Goal: Information Seeking & Learning: Learn about a topic

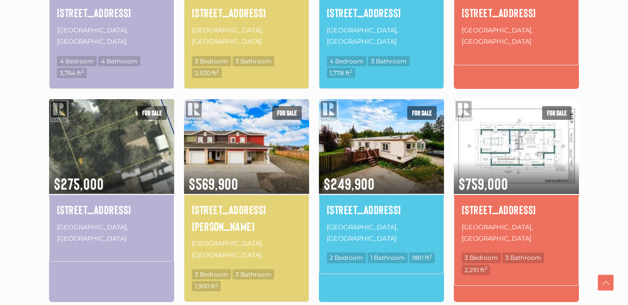
scroll to position [646, 0]
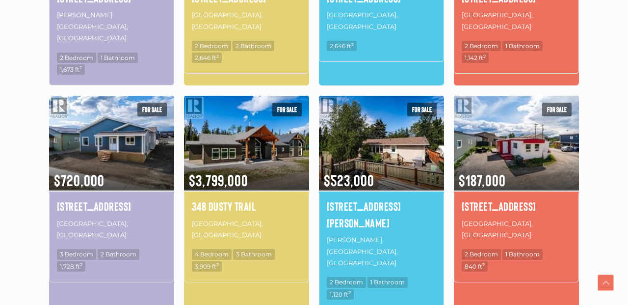
scroll to position [678, 0]
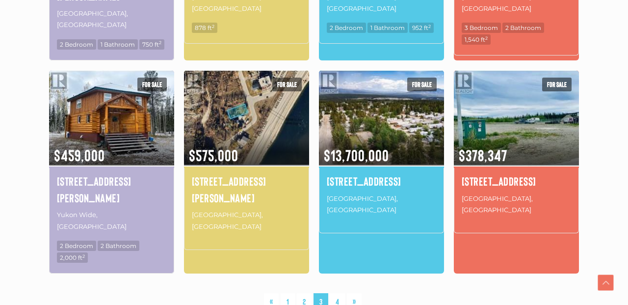
scroll to position [695, 0]
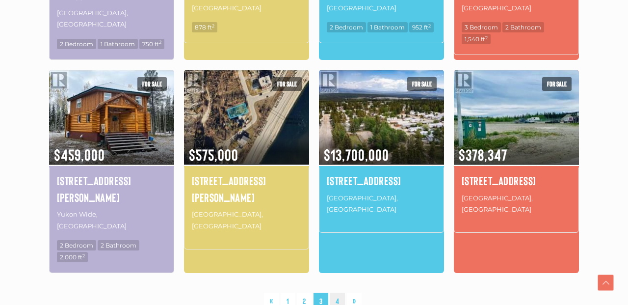
click at [338, 292] on link "4" at bounding box center [337, 300] width 15 height 17
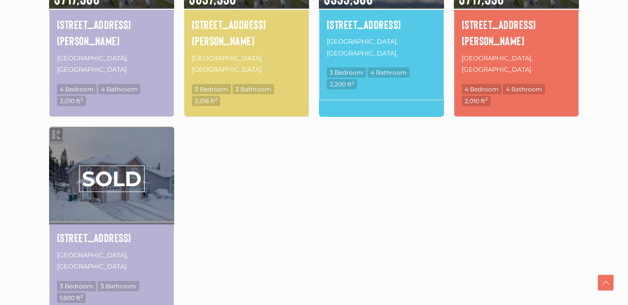
scroll to position [652, 0]
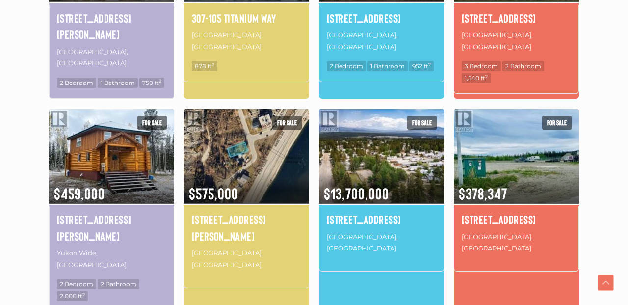
scroll to position [657, 0]
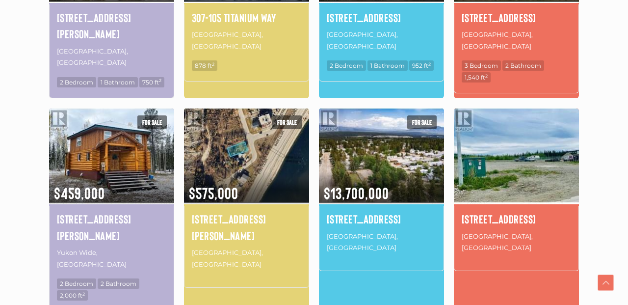
click at [512, 132] on img at bounding box center [516, 155] width 125 height 98
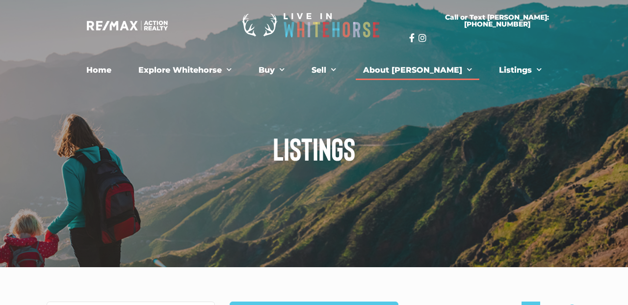
scroll to position [0, 0]
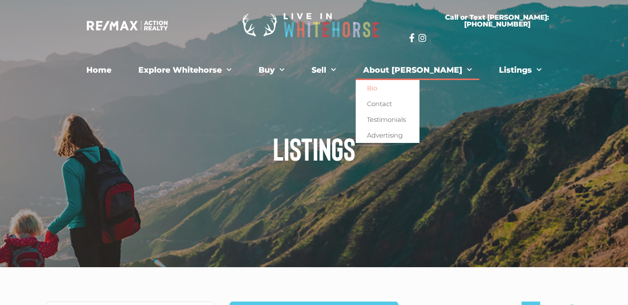
click at [398, 87] on link "Bio" at bounding box center [388, 88] width 64 height 16
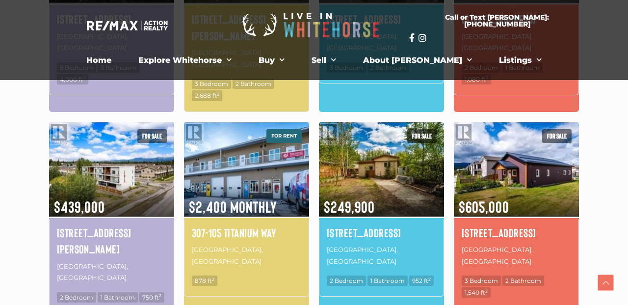
scroll to position [165, 0]
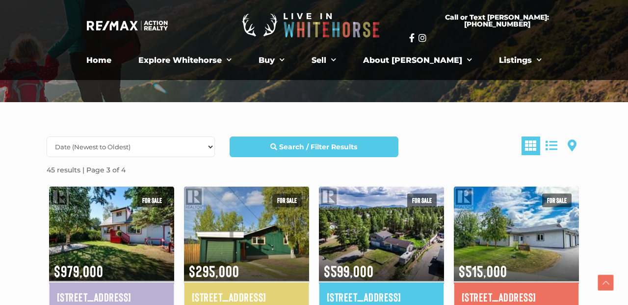
scroll to position [695, 0]
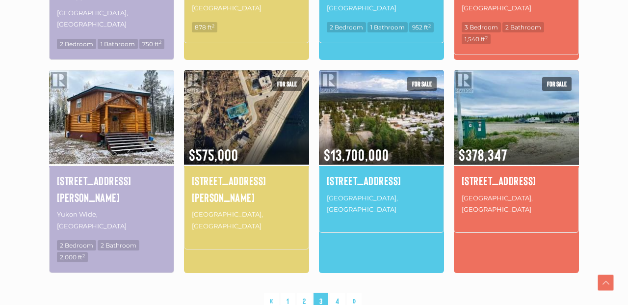
click at [109, 81] on img at bounding box center [111, 117] width 125 height 98
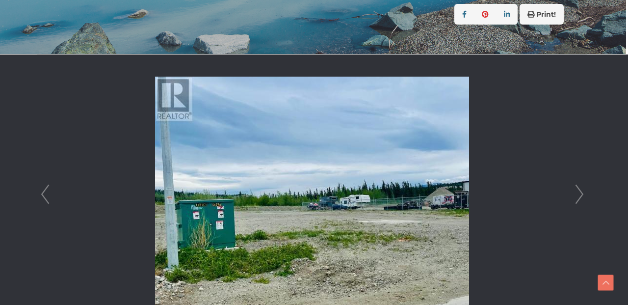
scroll to position [233, 2]
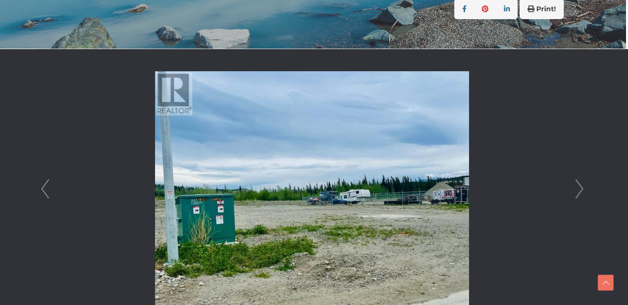
click at [580, 186] on link "Next" at bounding box center [579, 189] width 15 height 280
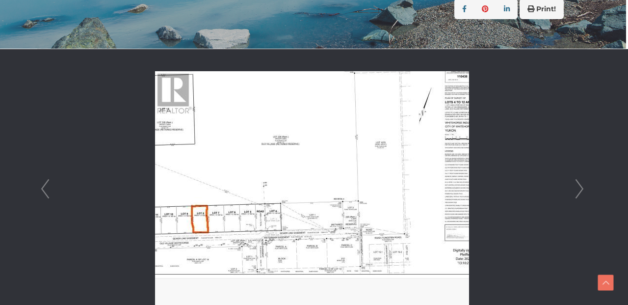
click at [582, 192] on link "Next" at bounding box center [579, 189] width 15 height 280
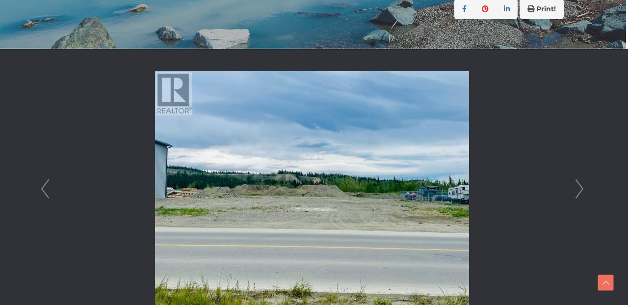
click at [582, 190] on link "Next" at bounding box center [579, 189] width 15 height 280
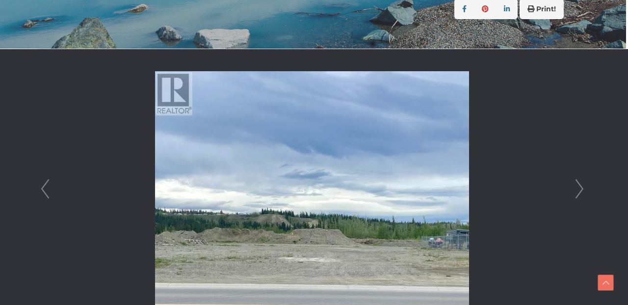
click at [582, 190] on link "Next" at bounding box center [579, 189] width 15 height 280
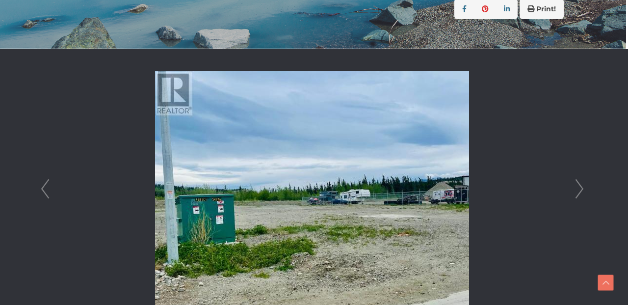
click at [581, 189] on link "Next" at bounding box center [579, 189] width 15 height 280
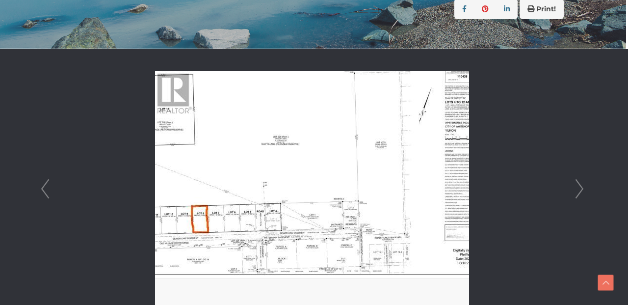
click at [581, 189] on link "Next" at bounding box center [579, 189] width 15 height 280
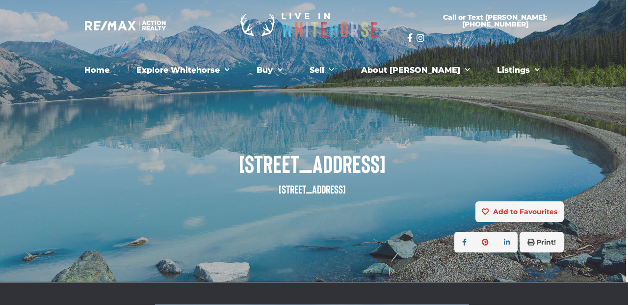
scroll to position [0, 2]
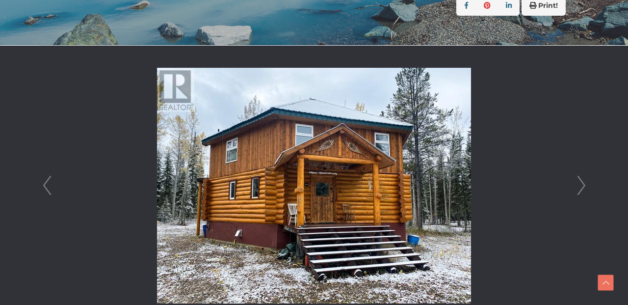
scroll to position [233, 0]
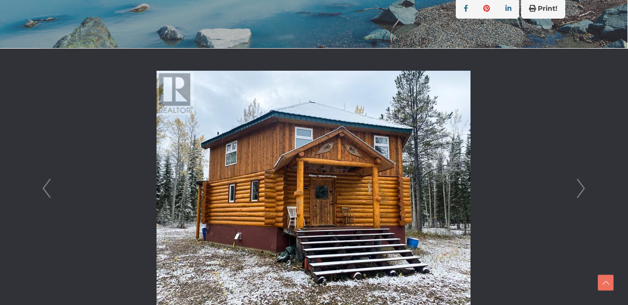
click at [582, 186] on link "Next" at bounding box center [580, 189] width 15 height 280
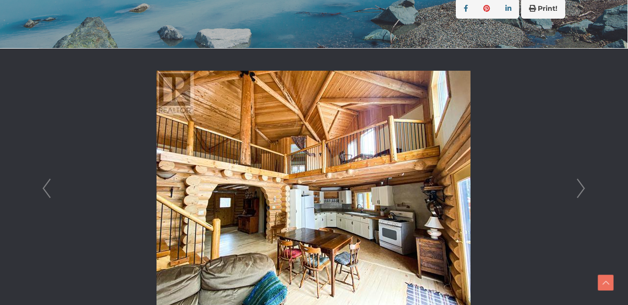
click at [582, 186] on link "Next" at bounding box center [580, 189] width 15 height 280
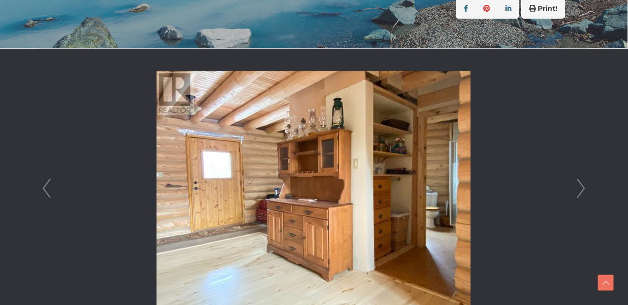
click at [582, 186] on link "Next" at bounding box center [580, 189] width 15 height 280
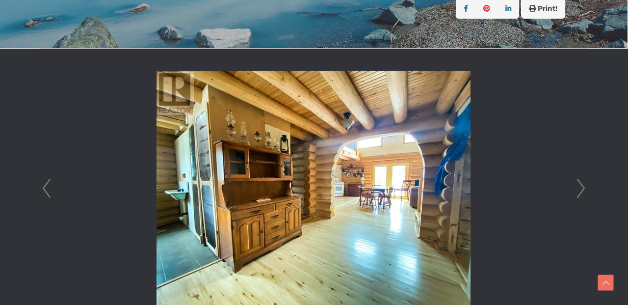
click at [582, 188] on link "Next" at bounding box center [580, 189] width 15 height 280
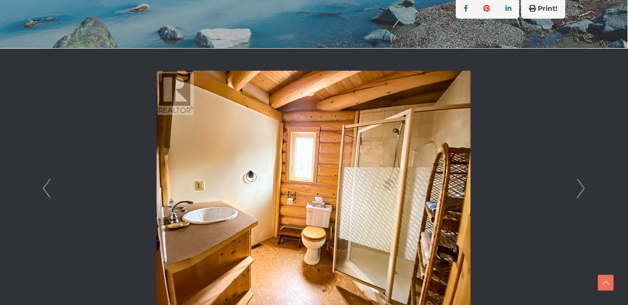
click at [582, 188] on link "Next" at bounding box center [580, 189] width 15 height 280
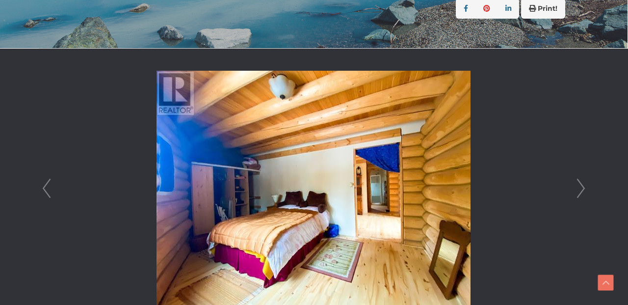
click at [583, 188] on link "Next" at bounding box center [580, 189] width 15 height 280
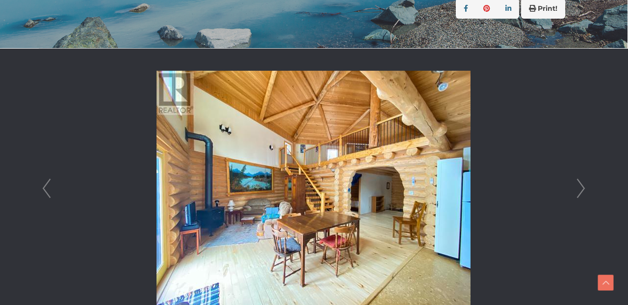
click at [40, 185] on link "Prev" at bounding box center [46, 189] width 15 height 280
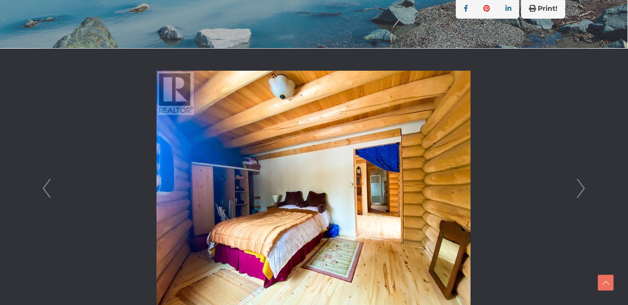
click at [583, 188] on link "Next" at bounding box center [580, 189] width 15 height 280
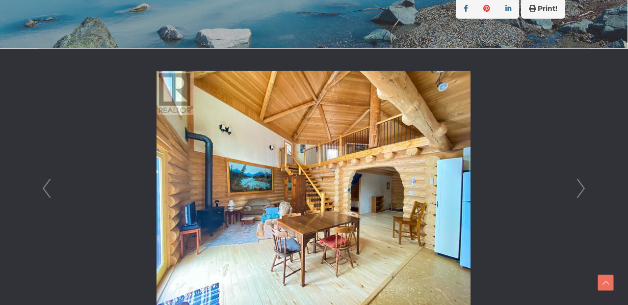
click at [581, 187] on link "Next" at bounding box center [580, 189] width 15 height 280
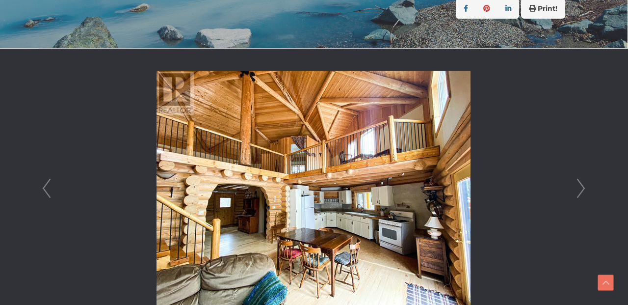
click at [581, 187] on link "Next" at bounding box center [580, 189] width 15 height 280
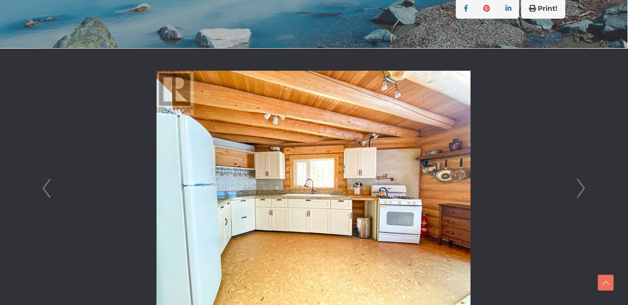
click at [583, 187] on link "Next" at bounding box center [580, 189] width 15 height 280
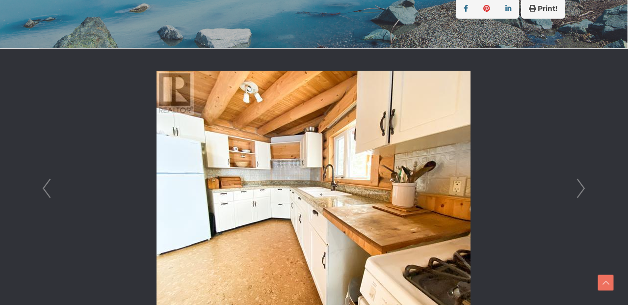
click at [582, 187] on link "Next" at bounding box center [580, 189] width 15 height 280
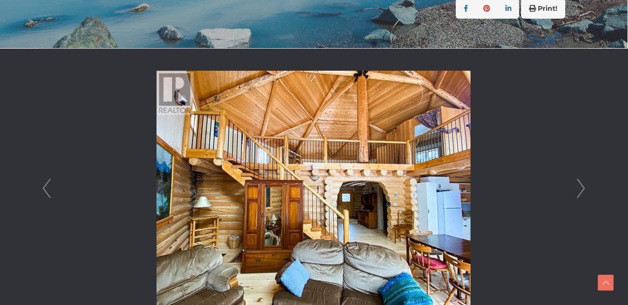
click at [582, 187] on link "Next" at bounding box center [580, 189] width 15 height 280
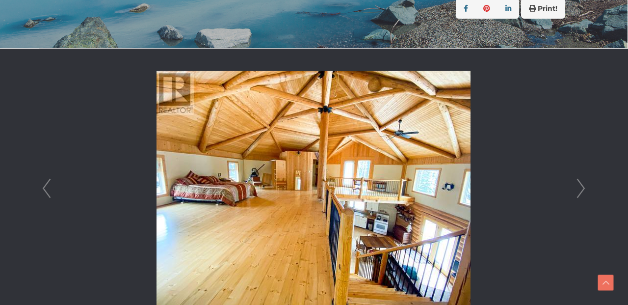
click at [582, 188] on link "Next" at bounding box center [580, 189] width 15 height 280
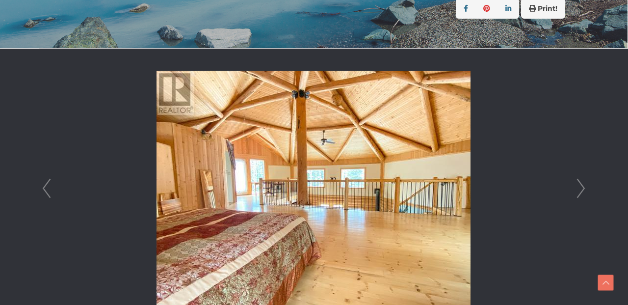
click at [582, 188] on link "Next" at bounding box center [580, 189] width 15 height 280
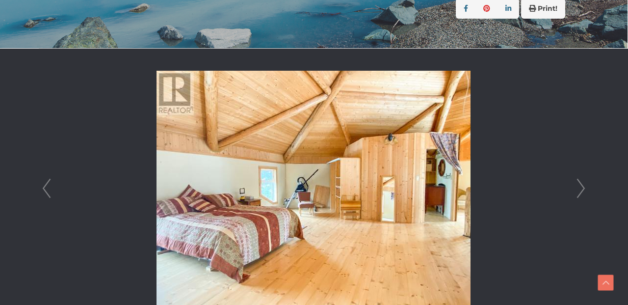
click at [582, 188] on link "Next" at bounding box center [580, 189] width 15 height 280
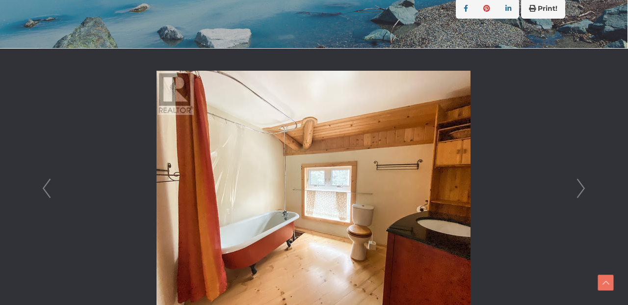
click at [583, 189] on link "Next" at bounding box center [580, 189] width 15 height 280
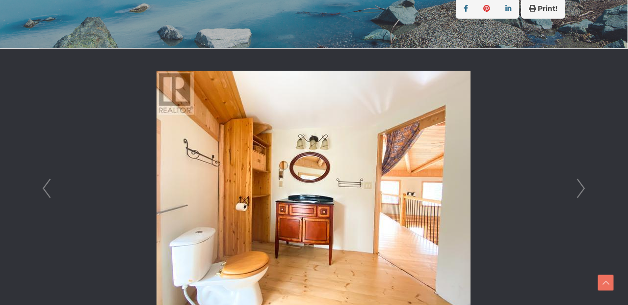
click at [583, 190] on link "Next" at bounding box center [580, 189] width 15 height 280
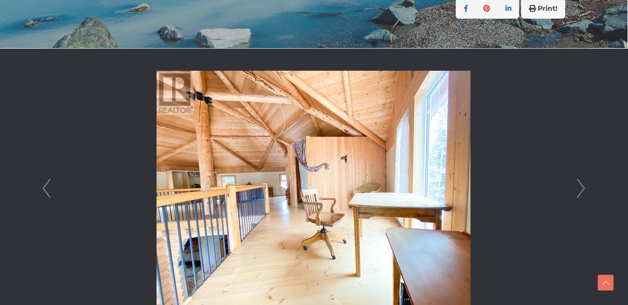
click at [582, 188] on link "Next" at bounding box center [580, 189] width 15 height 280
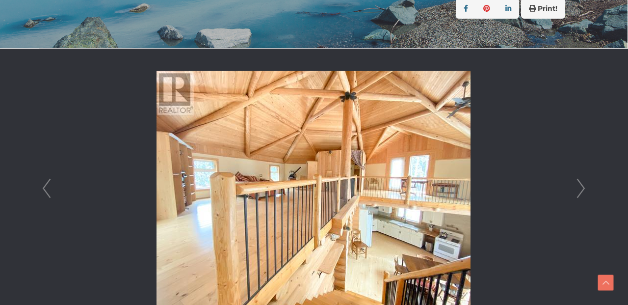
click at [580, 189] on link "Next" at bounding box center [580, 189] width 15 height 280
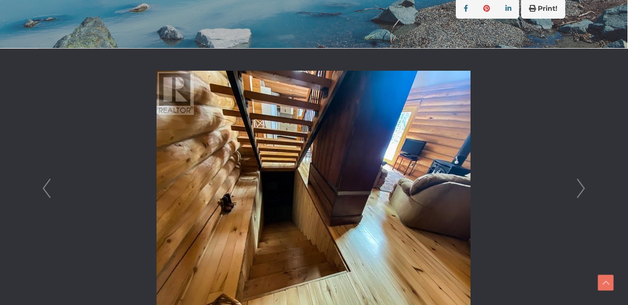
click at [582, 187] on link "Next" at bounding box center [580, 189] width 15 height 280
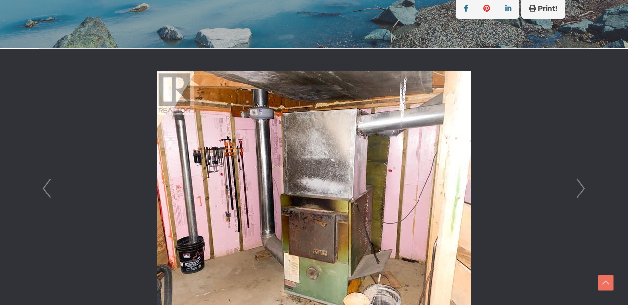
click at [582, 188] on link "Next" at bounding box center [580, 189] width 15 height 280
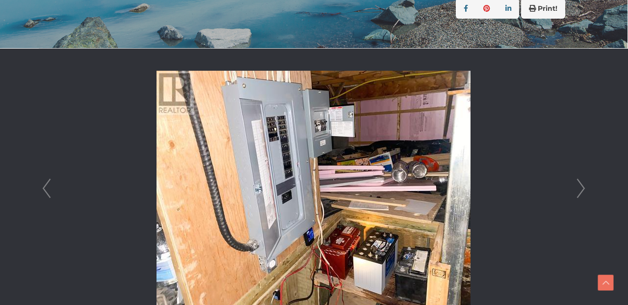
click at [582, 188] on link "Next" at bounding box center [580, 189] width 15 height 280
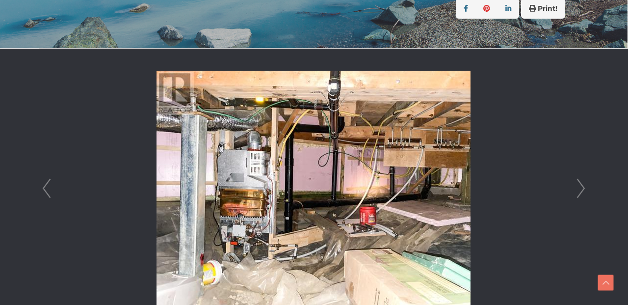
click at [582, 188] on link "Next" at bounding box center [580, 189] width 15 height 280
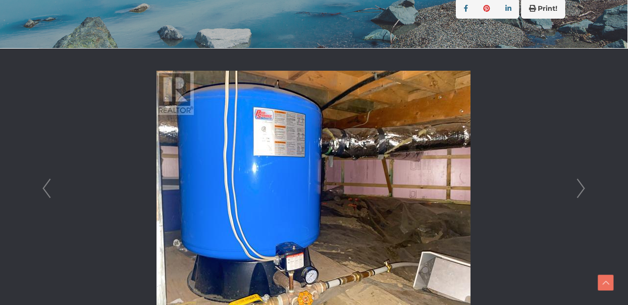
click at [582, 188] on link "Next" at bounding box center [580, 189] width 15 height 280
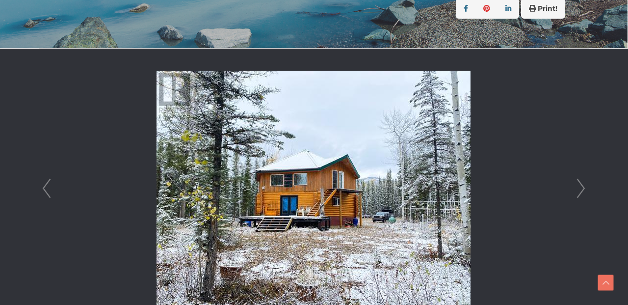
click at [582, 188] on link "Next" at bounding box center [580, 189] width 15 height 280
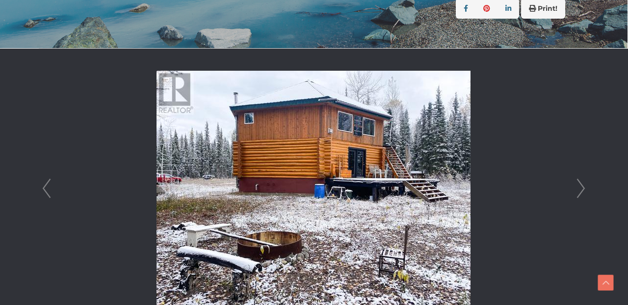
click at [582, 189] on link "Next" at bounding box center [580, 189] width 15 height 280
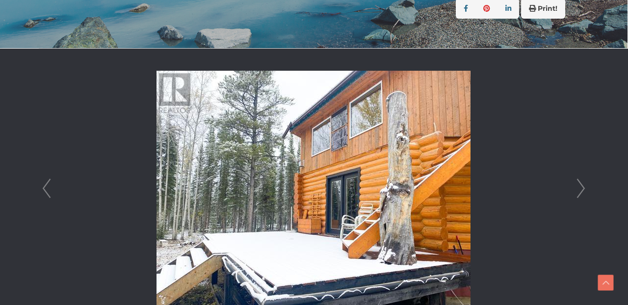
click at [582, 189] on link "Next" at bounding box center [580, 189] width 15 height 280
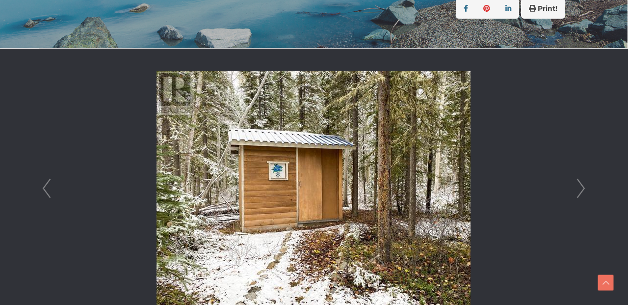
click at [582, 189] on link "Next" at bounding box center [580, 189] width 15 height 280
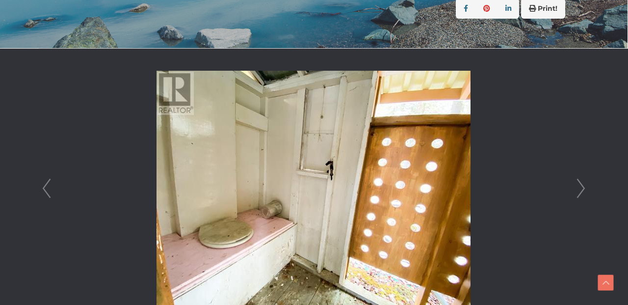
click at [582, 189] on link "Next" at bounding box center [580, 189] width 15 height 280
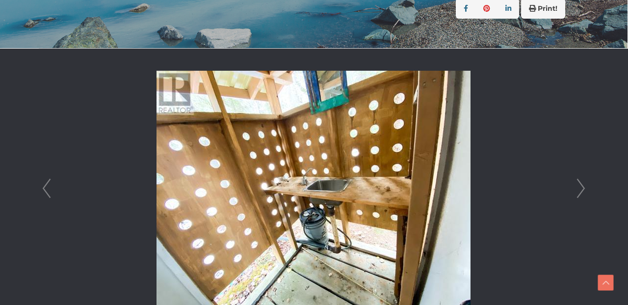
click at [582, 189] on link "Next" at bounding box center [580, 189] width 15 height 280
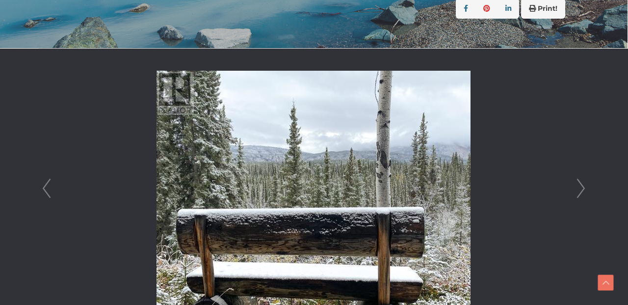
click at [582, 188] on link "Next" at bounding box center [580, 189] width 15 height 280
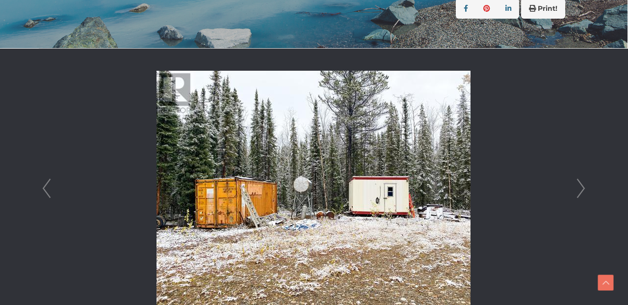
click at [582, 188] on link "Next" at bounding box center [580, 189] width 15 height 280
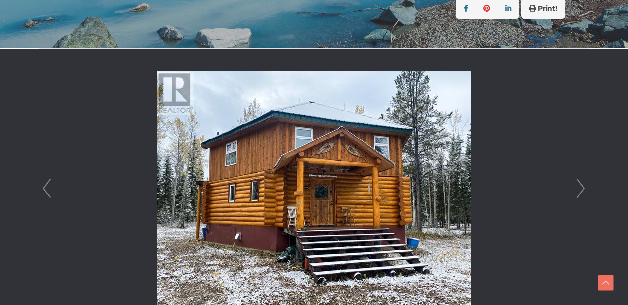
click at [582, 188] on link "Next" at bounding box center [580, 189] width 15 height 280
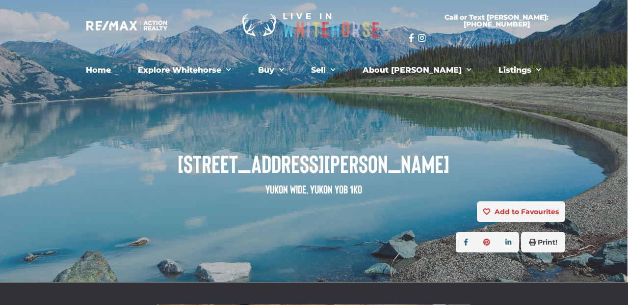
scroll to position [0, 0]
